Goal: Complete application form

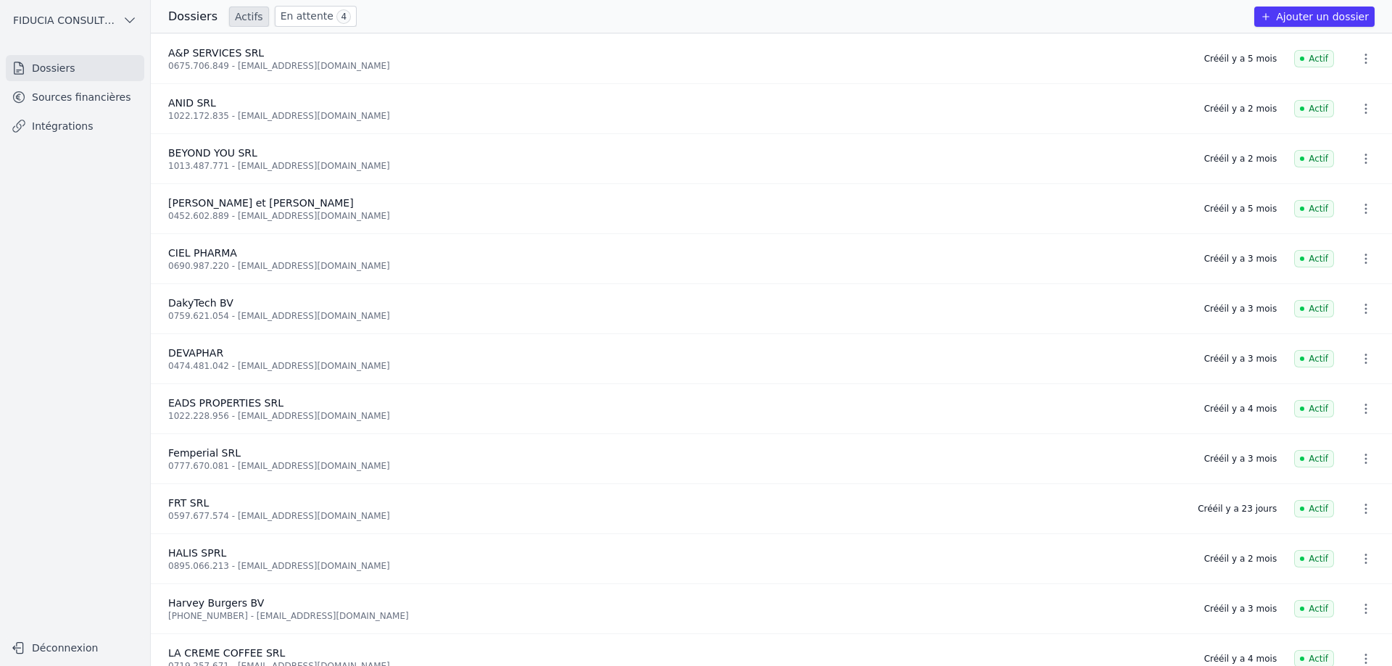
click at [281, 17] on link "En attente 4" at bounding box center [316, 16] width 82 height 21
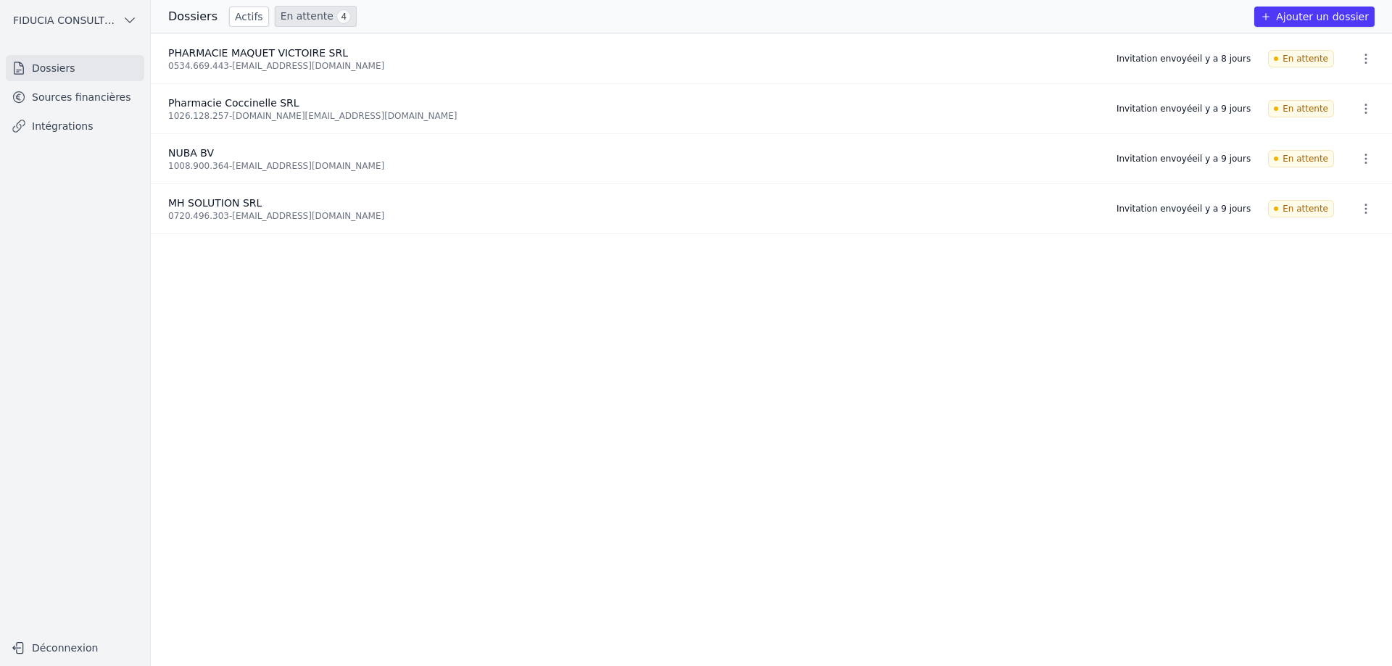
click at [235, 14] on link "Actifs" at bounding box center [249, 17] width 40 height 20
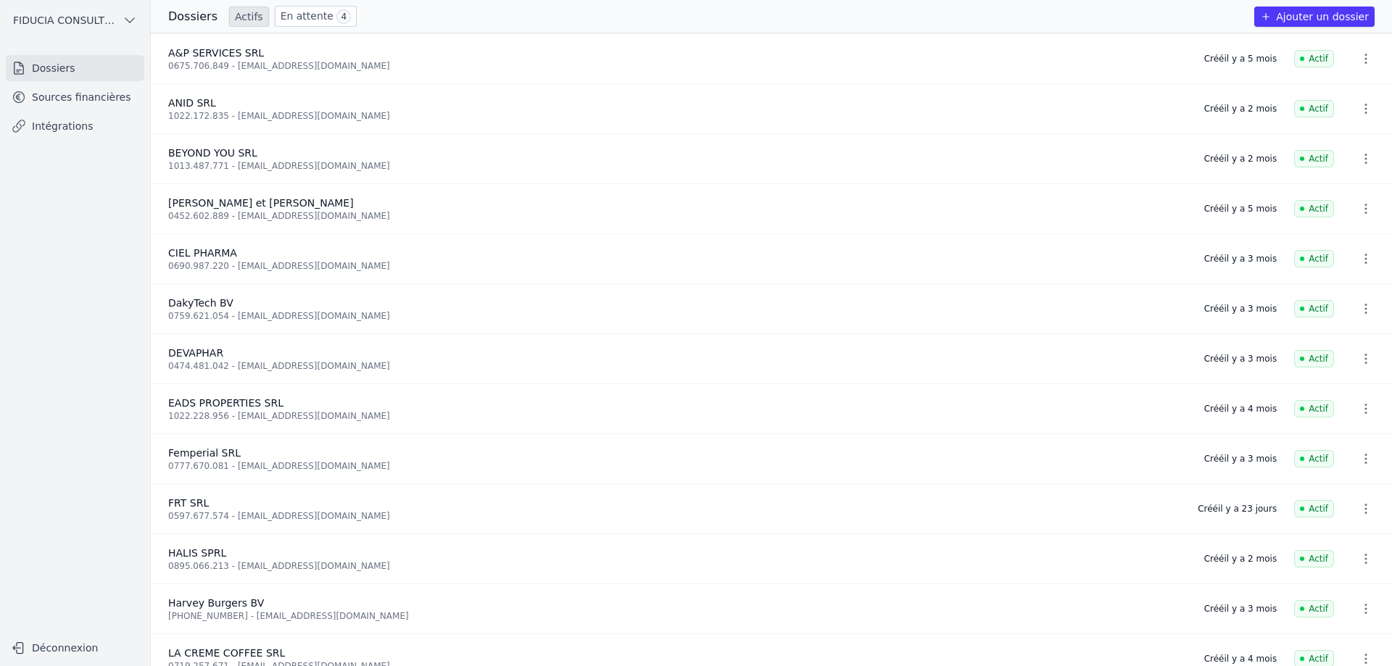
click at [275, 12] on link "En attente 4" at bounding box center [316, 16] width 82 height 21
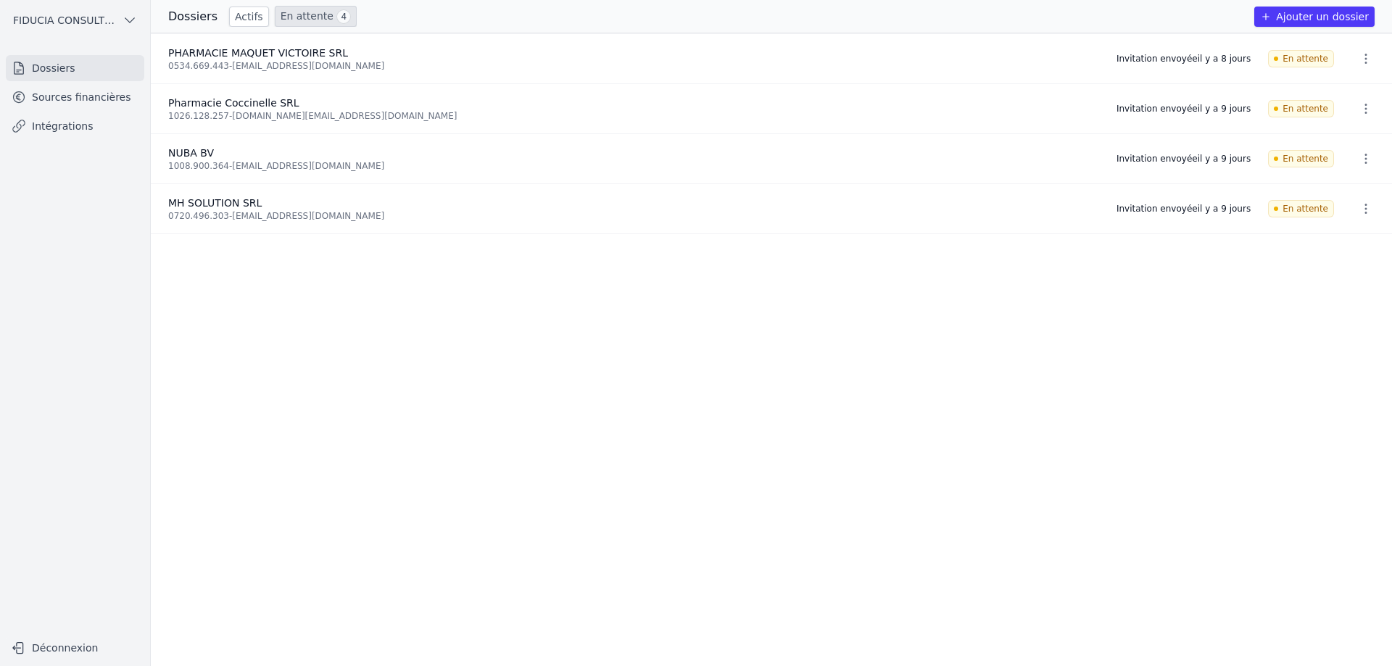
click at [70, 97] on link "Sources financières" at bounding box center [75, 97] width 138 height 26
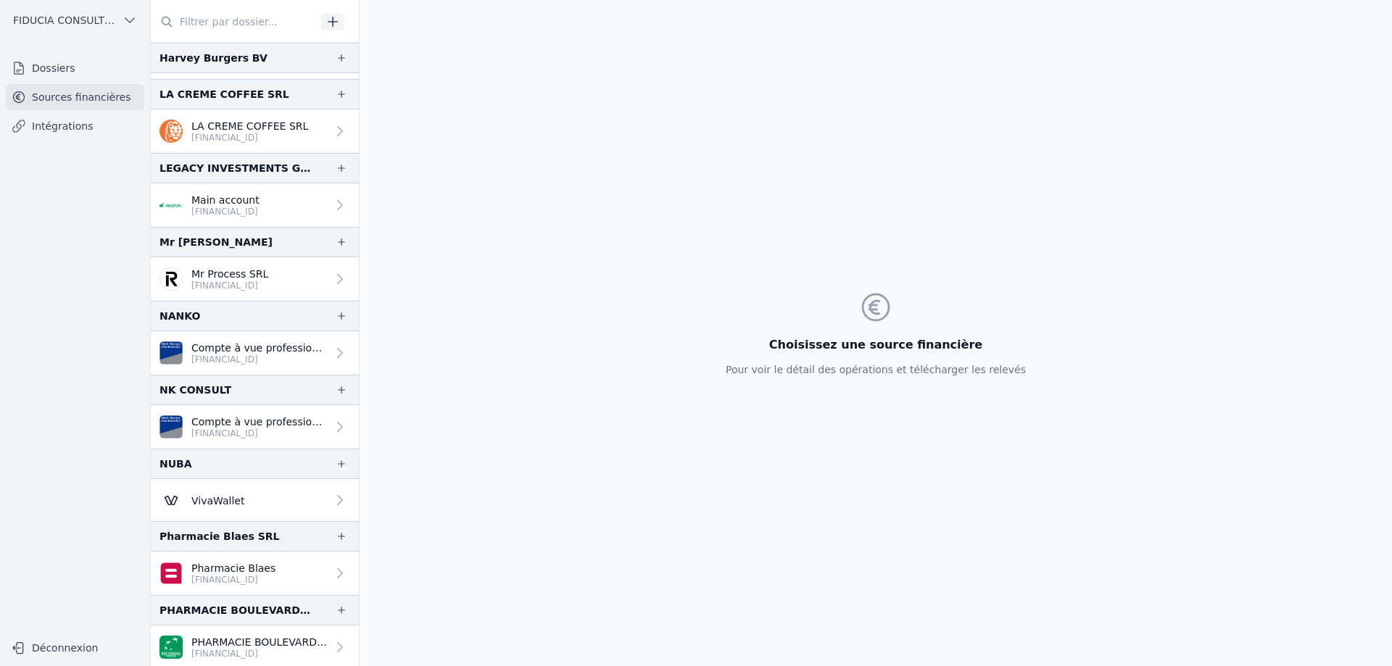
scroll to position [798, 0]
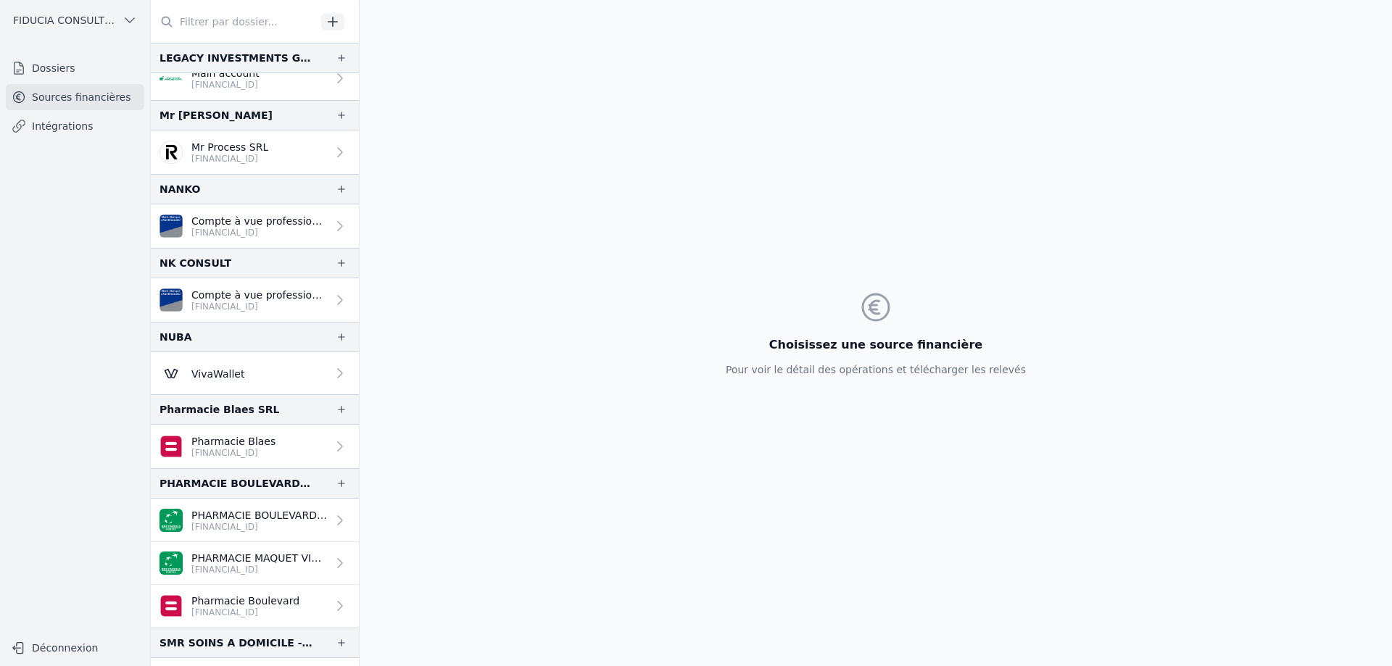
click at [276, 384] on link "VivaWallet" at bounding box center [255, 373] width 208 height 42
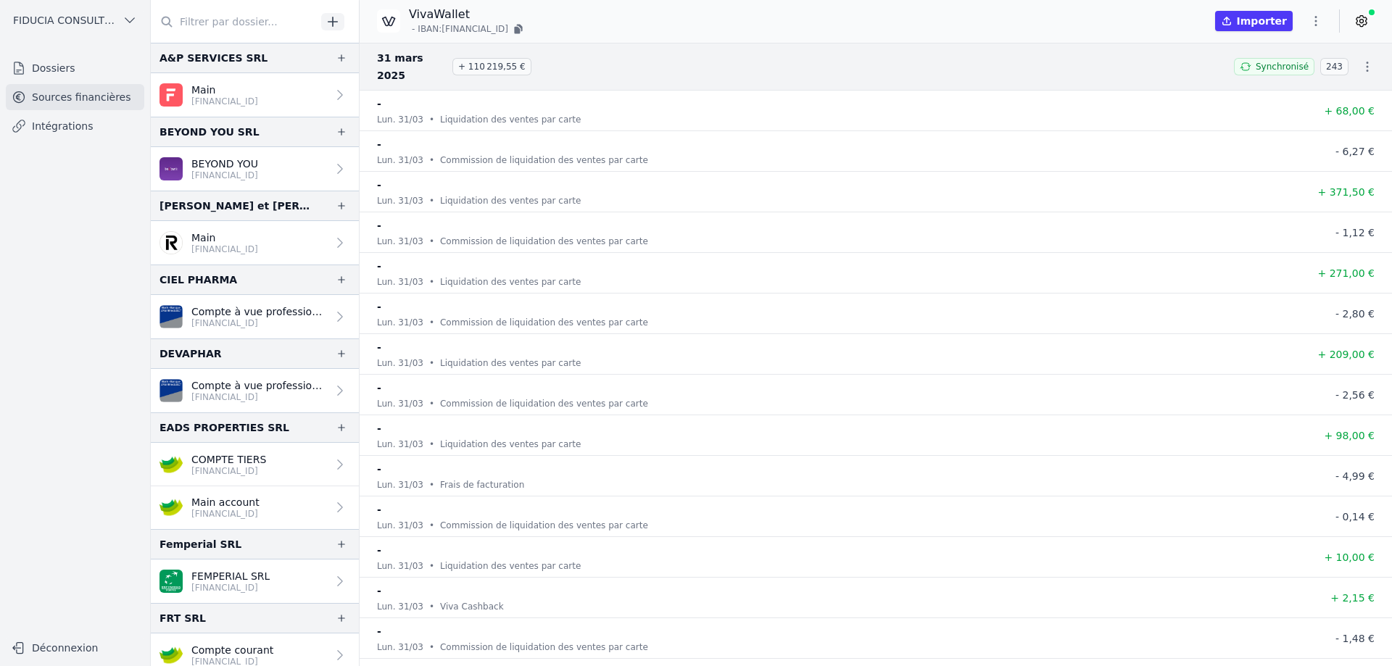
click at [68, 63] on link "Dossiers" at bounding box center [75, 68] width 138 height 26
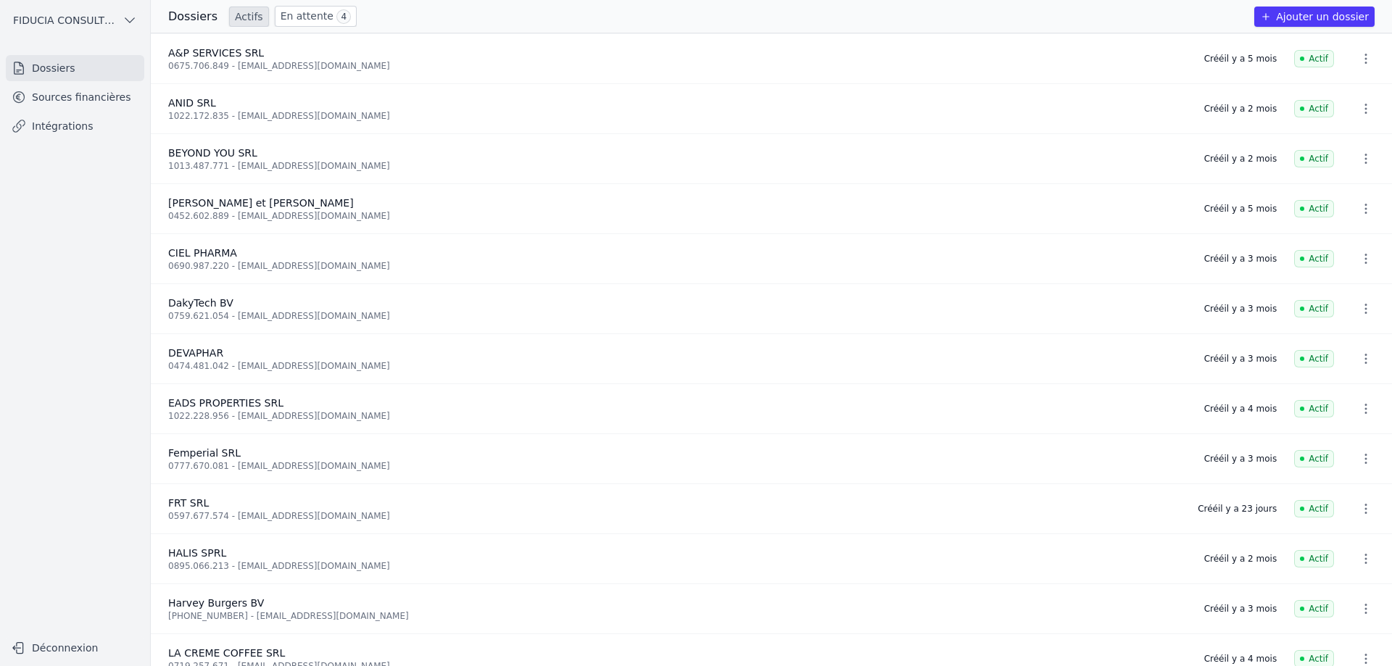
click at [1272, 16] on icon "button" at bounding box center [1266, 17] width 12 height 12
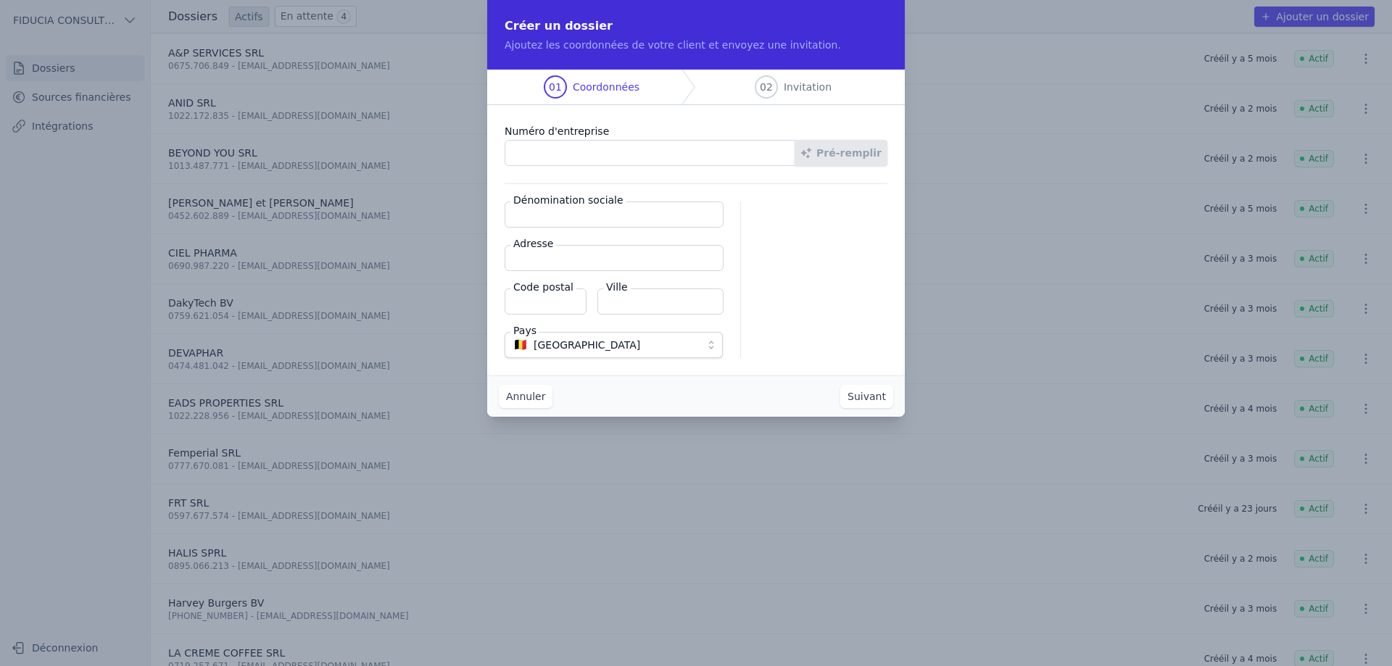
click at [621, 145] on input "Numéro d'entreprise" at bounding box center [650, 153] width 291 height 26
paste input "0802.654.907"
type input "0802.654.907"
click at [861, 165] on button "Pré-remplir" at bounding box center [841, 153] width 93 height 26
type input "Event Mind BV"
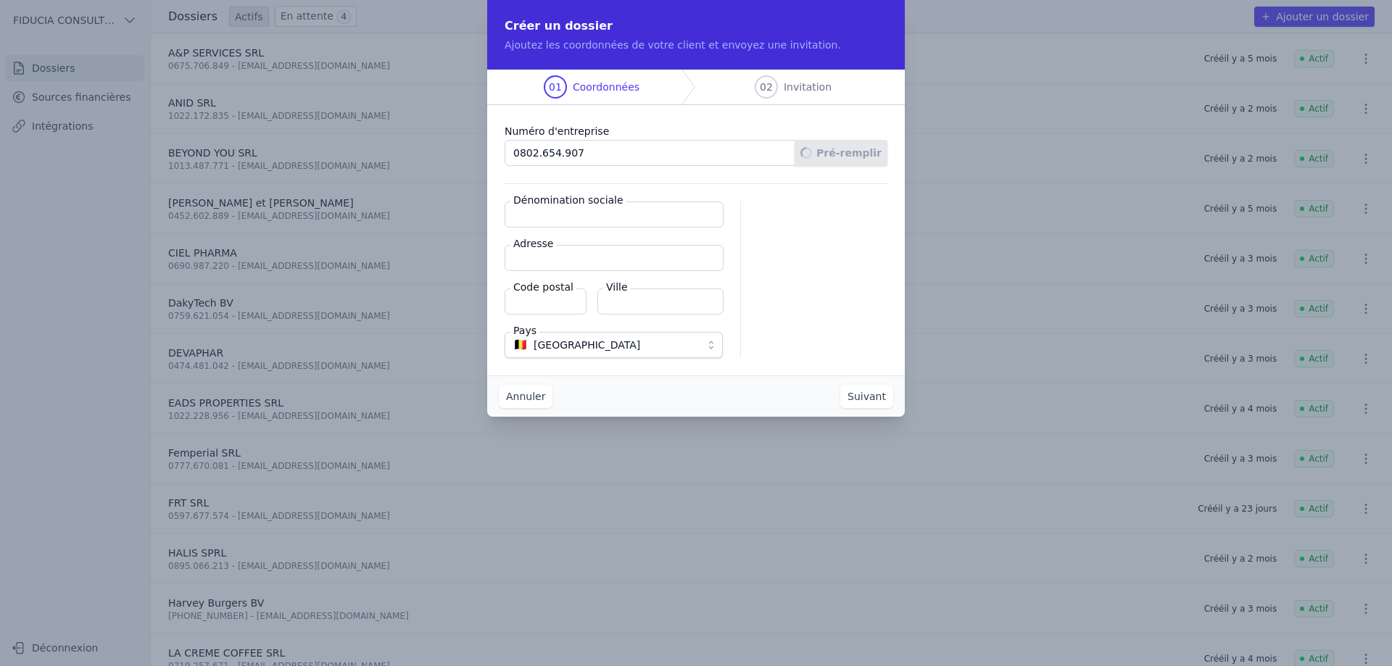
type input "Handbooghof 19"
type input "1500"
type input "Halle"
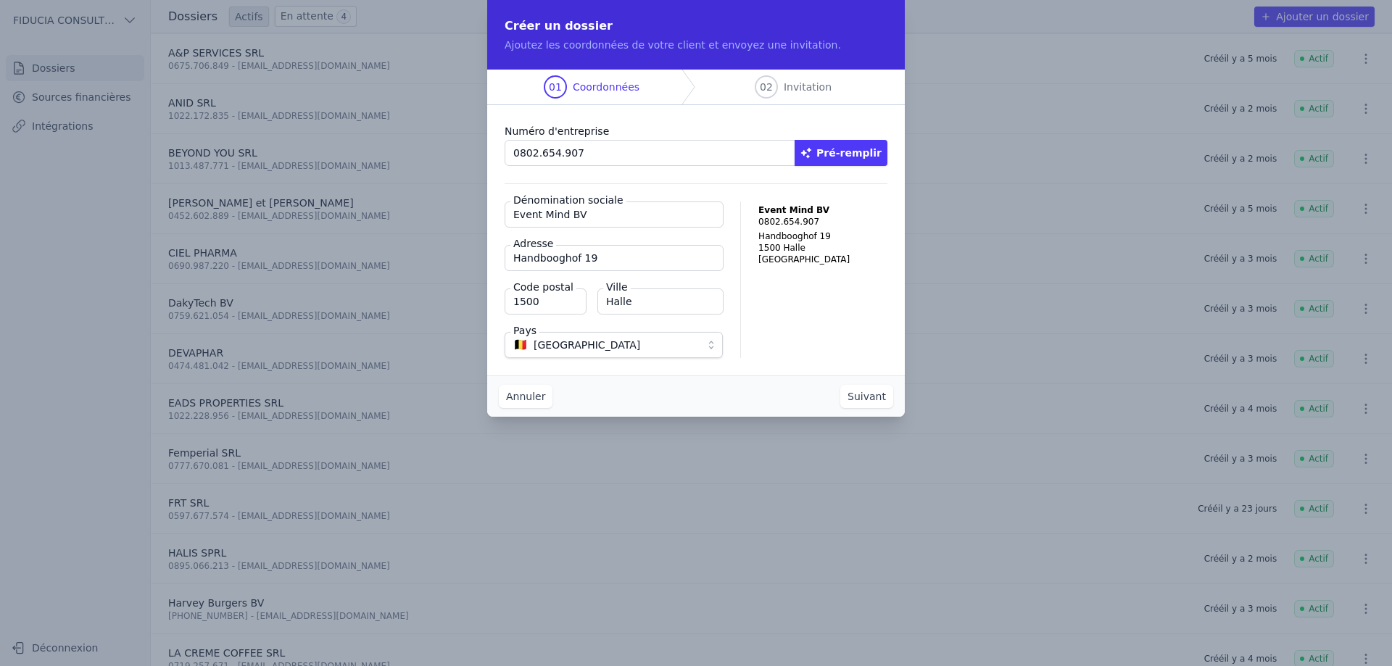
click at [874, 397] on button "Suivant" at bounding box center [866, 396] width 53 height 23
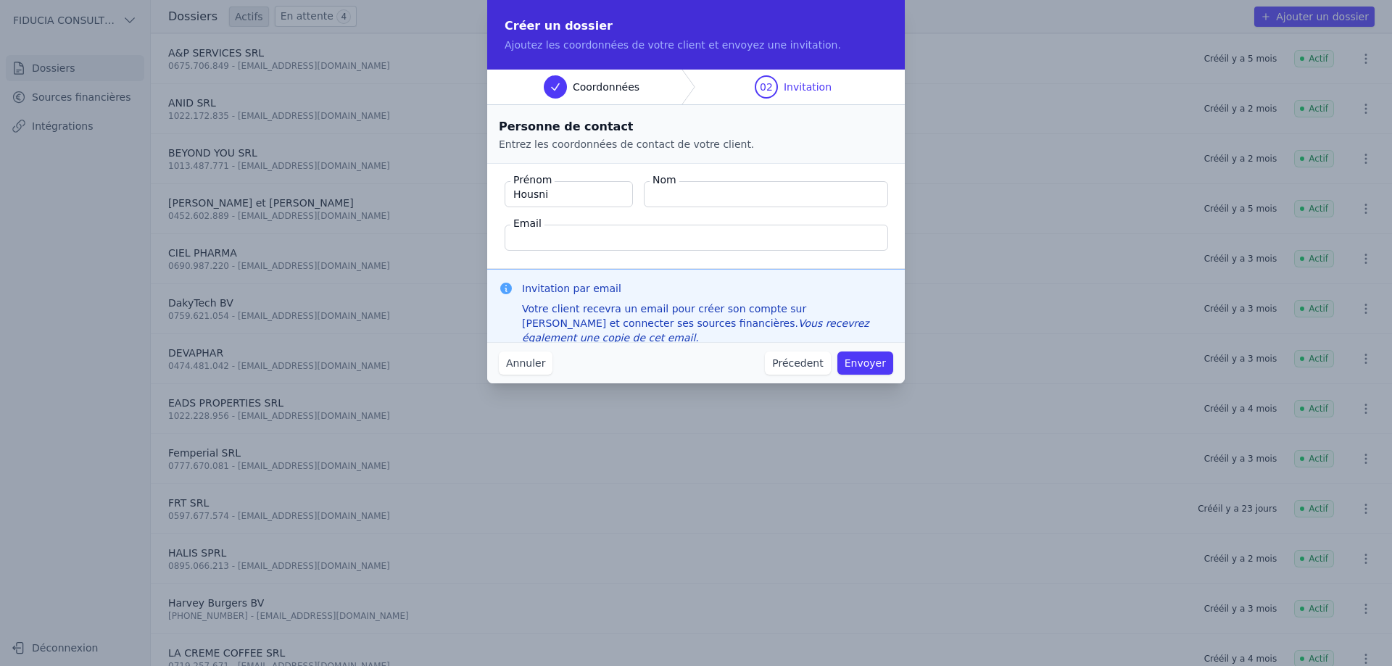
type input "Housni"
type input "El Mabrouk"
click at [558, 247] on input "Email" at bounding box center [697, 238] width 384 height 26
paste input "[EMAIL_ADDRESS][DOMAIN_NAME]"
type input "[EMAIL_ADDRESS][DOMAIN_NAME]"
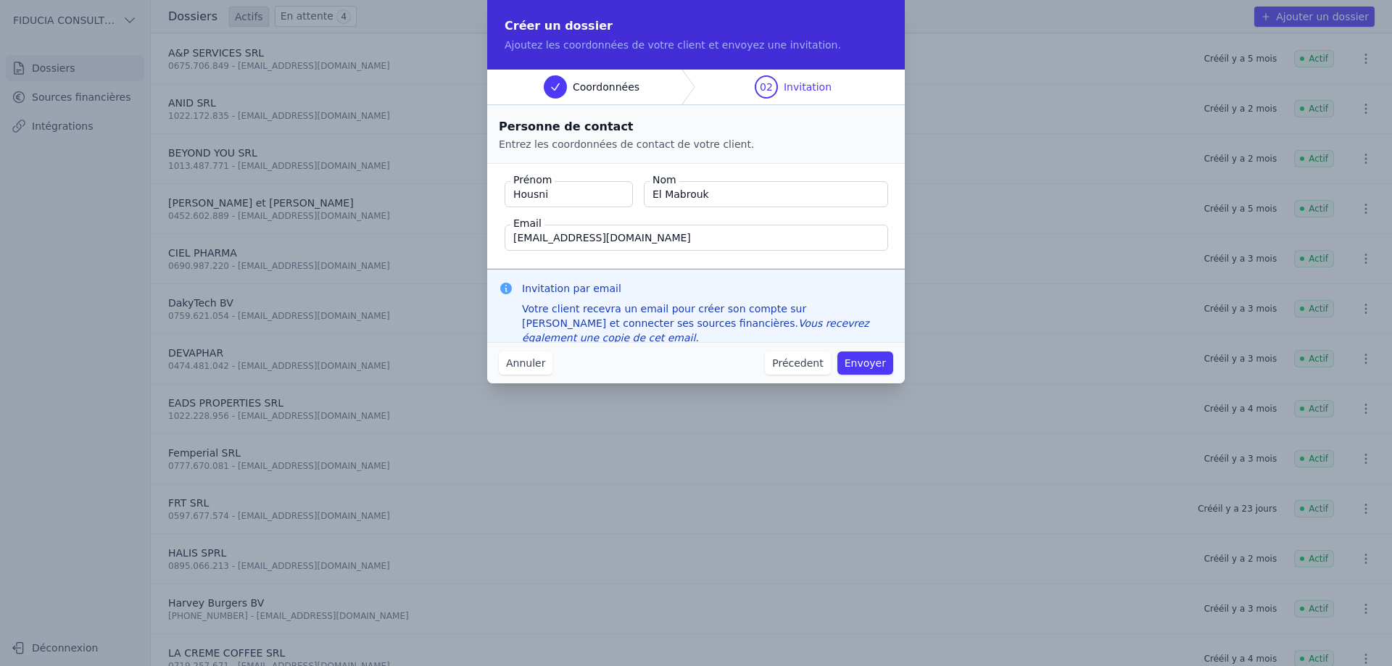
click at [870, 363] on button "Envoyer" at bounding box center [865, 363] width 56 height 23
